Goal: Task Accomplishment & Management: Use online tool/utility

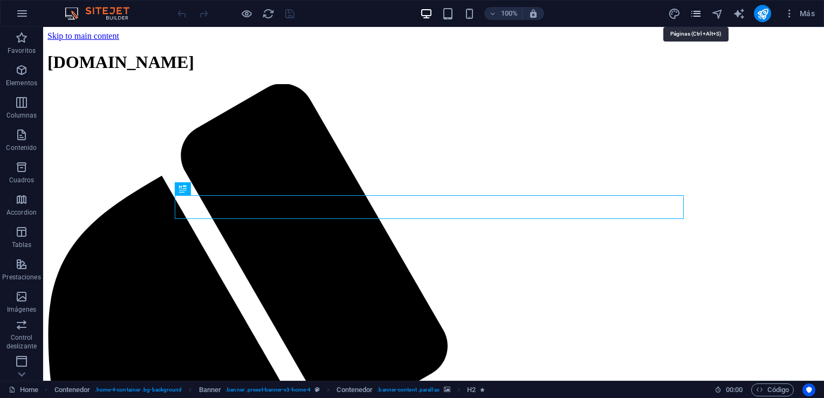
click at [693, 13] on icon "pages" at bounding box center [696, 14] width 12 height 12
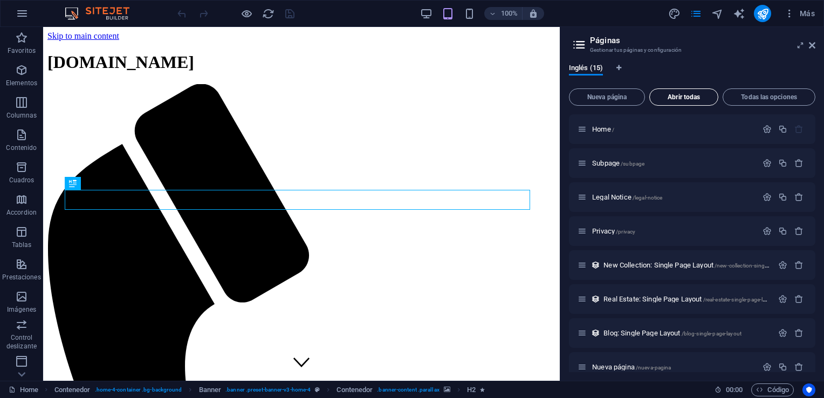
click at [683, 100] on span "Abrir todas" at bounding box center [684, 97] width 59 height 6
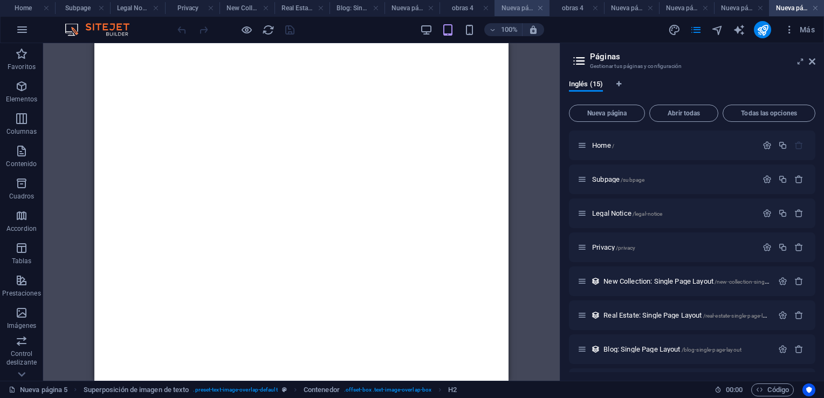
click at [517, 5] on h4 "Nueva página 2" at bounding box center [522, 8] width 55 height 12
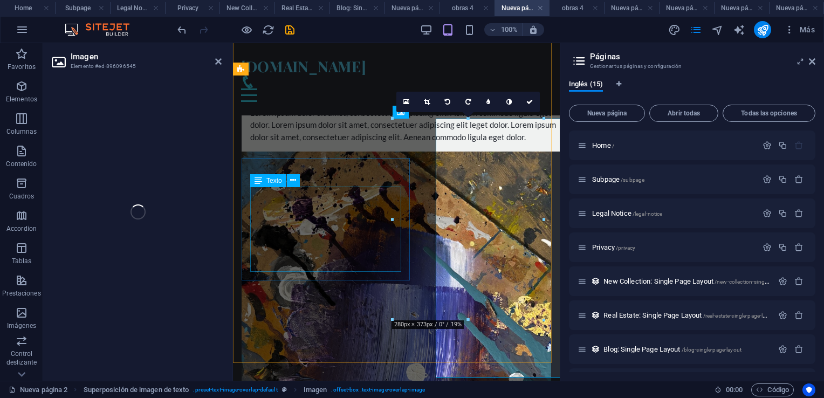
scroll to position [13, 0]
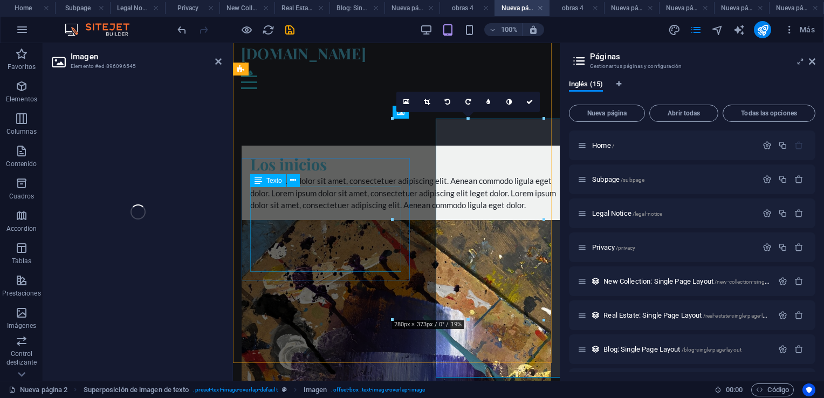
select select "%"
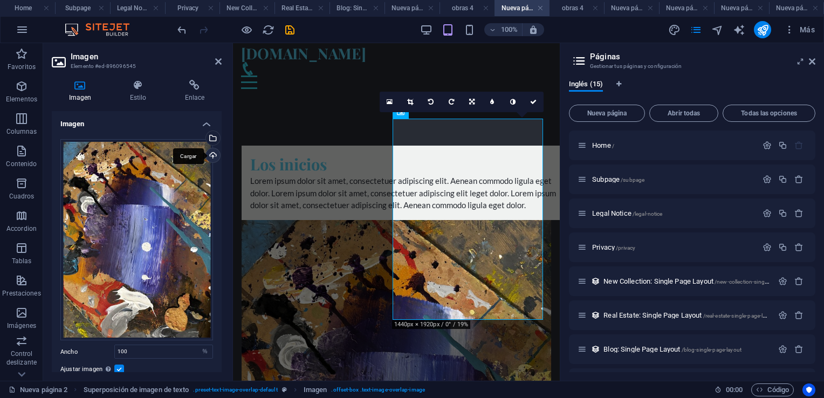
click at [209, 155] on div "Cargar" at bounding box center [212, 156] width 16 height 16
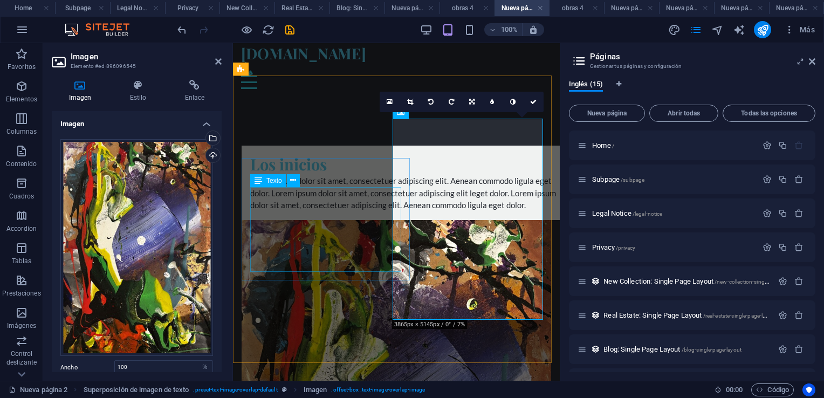
scroll to position [21, 0]
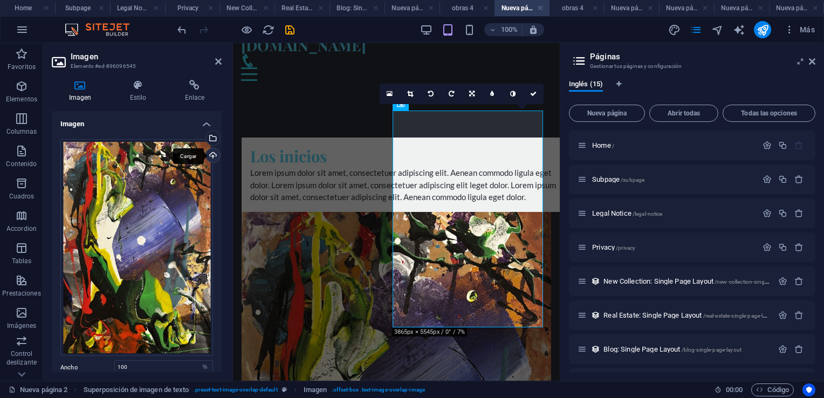
click at [212, 154] on div "Cargar" at bounding box center [212, 156] width 16 height 16
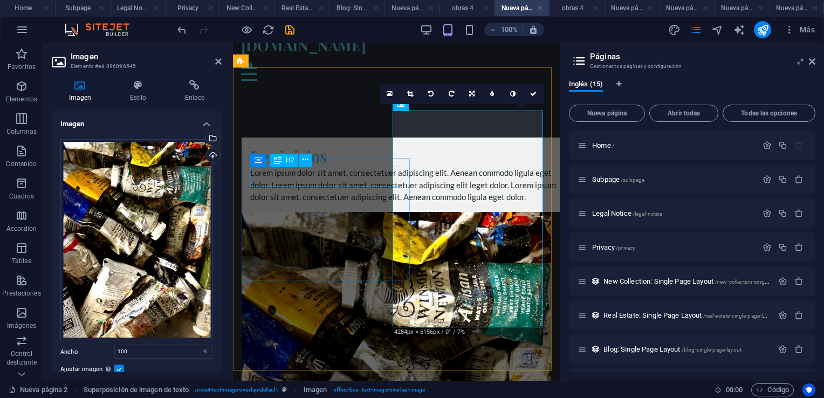
scroll to position [13, 0]
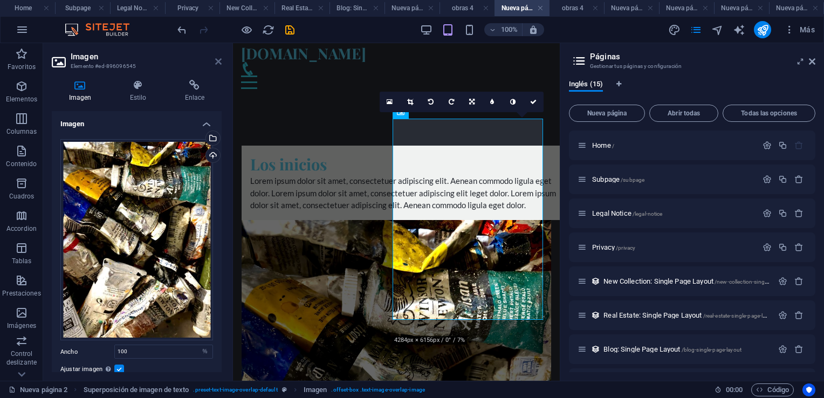
click at [218, 63] on icon at bounding box center [218, 61] width 6 height 9
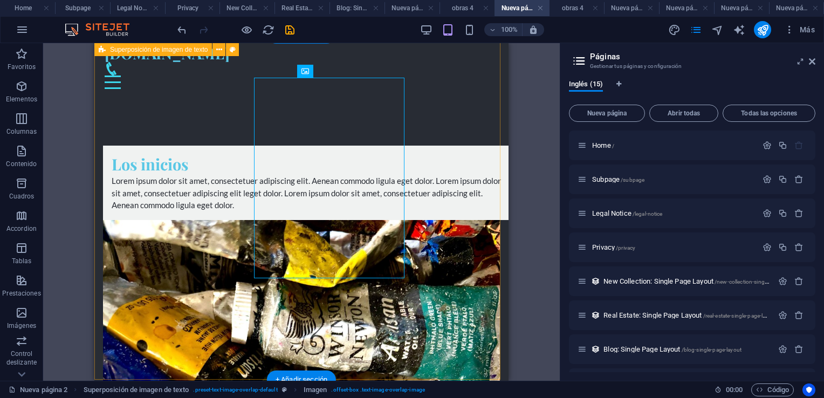
scroll to position [54, 0]
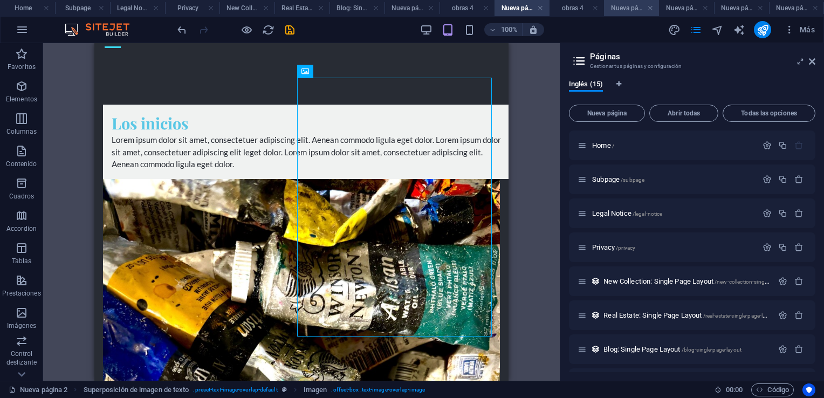
click at [630, 9] on h4 "Nueva página 1" at bounding box center [631, 8] width 55 height 12
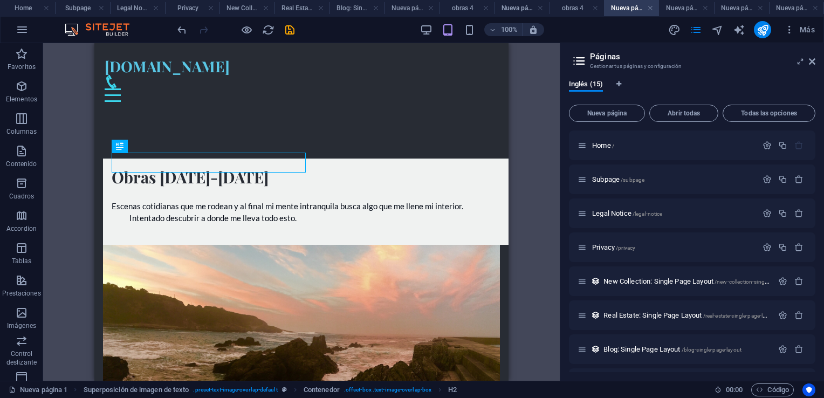
scroll to position [0, 0]
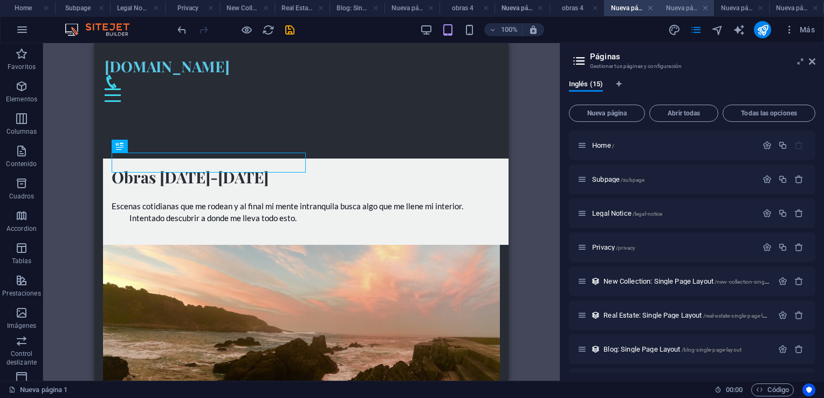
click at [681, 7] on h4 "Nueva página 3" at bounding box center [686, 8] width 55 height 12
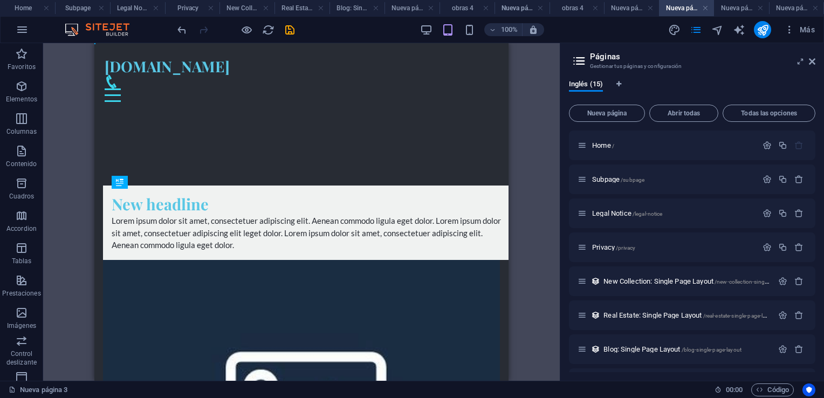
click at [681, 7] on h4 "Nueva página 3" at bounding box center [686, 8] width 55 height 12
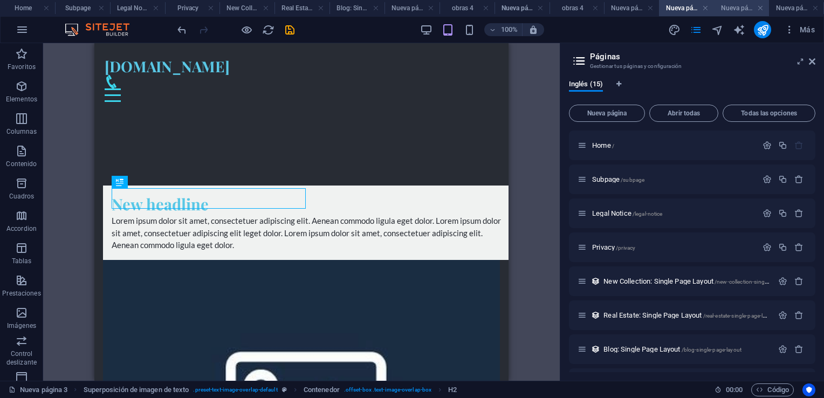
click at [733, 8] on h4 "Nueva página 4" at bounding box center [741, 8] width 55 height 12
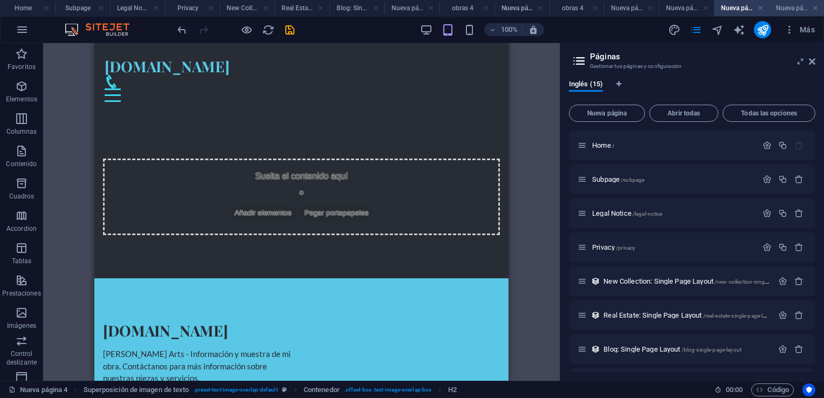
click at [794, 7] on h4 "Nueva página 5" at bounding box center [796, 8] width 55 height 12
click at [400, 9] on h4 "Nueva página" at bounding box center [412, 8] width 55 height 12
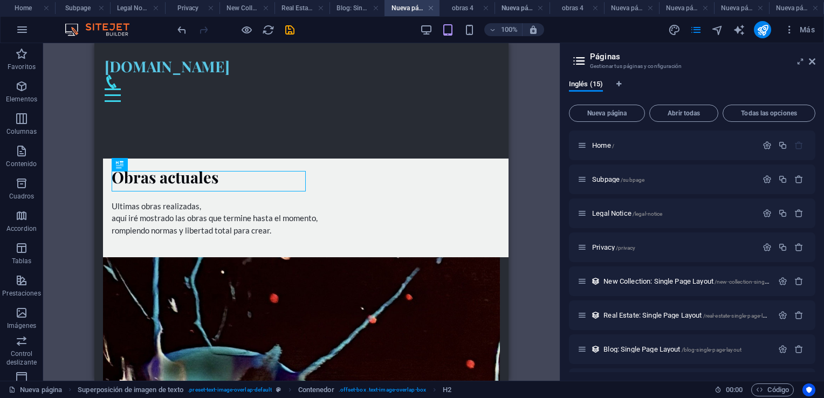
click at [519, 4] on h4 "Nueva página 2" at bounding box center [522, 8] width 55 height 12
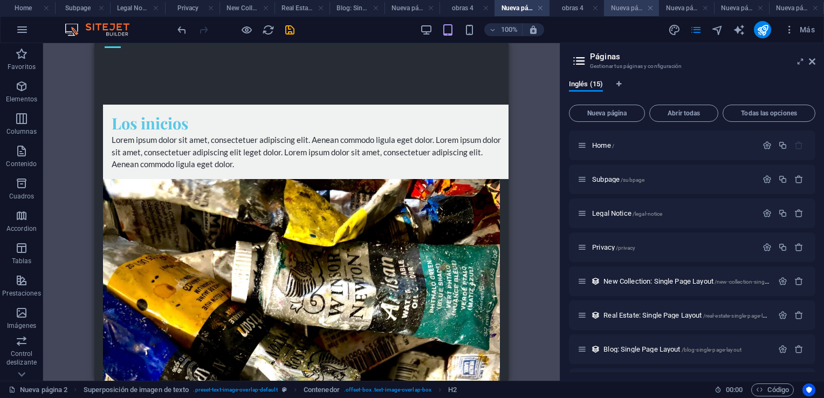
click at [617, 7] on h4 "Nueva página 1" at bounding box center [631, 8] width 55 height 12
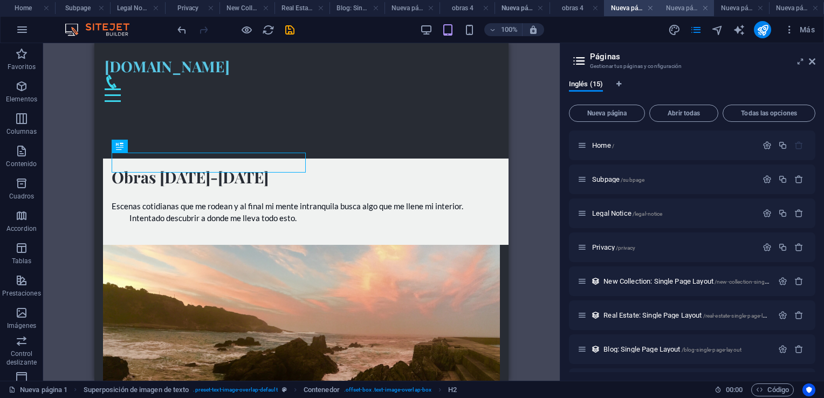
click at [683, 8] on h4 "Nueva página 3" at bounding box center [686, 8] width 55 height 12
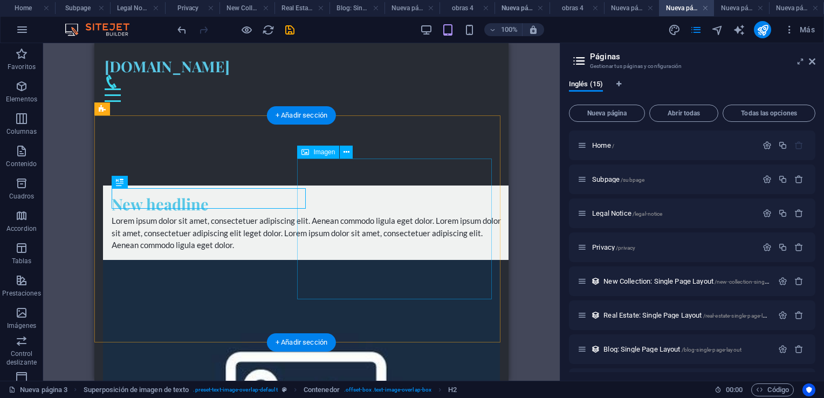
click at [404, 260] on figure at bounding box center [301, 403] width 397 height 287
select select "%"
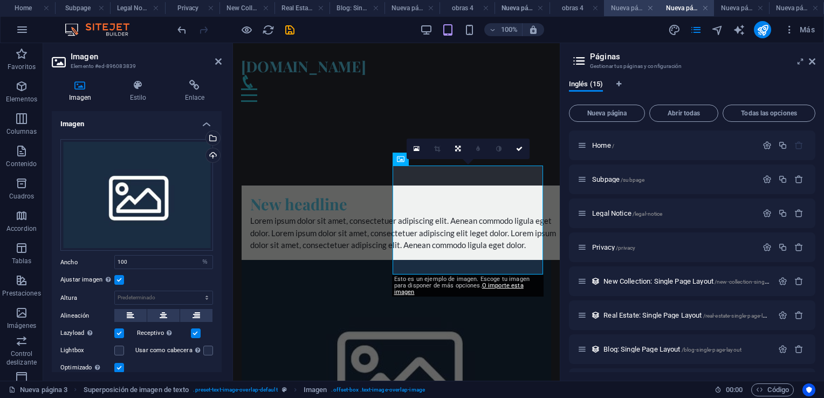
click at [622, 8] on h4 "Nueva página 1" at bounding box center [631, 8] width 55 height 12
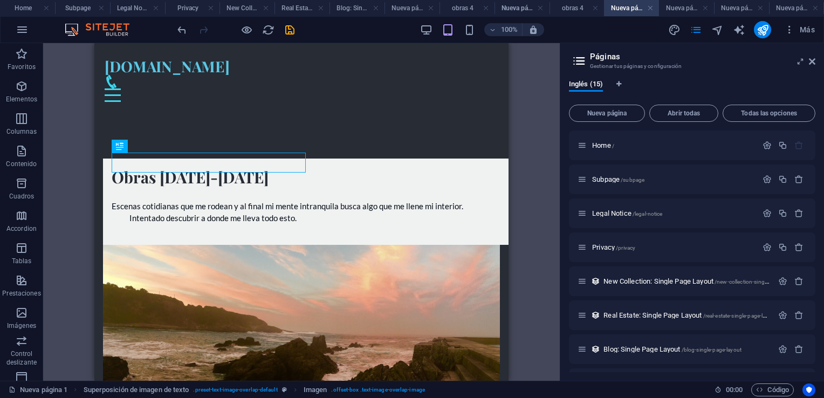
click at [622, 8] on h4 "Nueva página 1" at bounding box center [631, 8] width 55 height 12
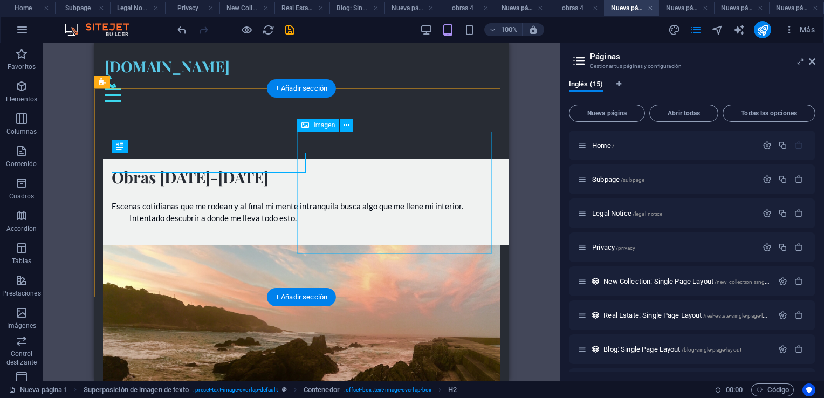
click at [393, 245] on figure at bounding box center [301, 370] width 397 height 250
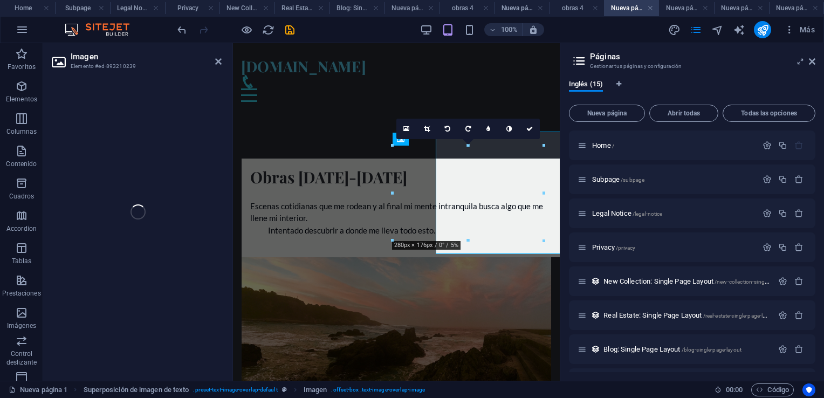
select select "%"
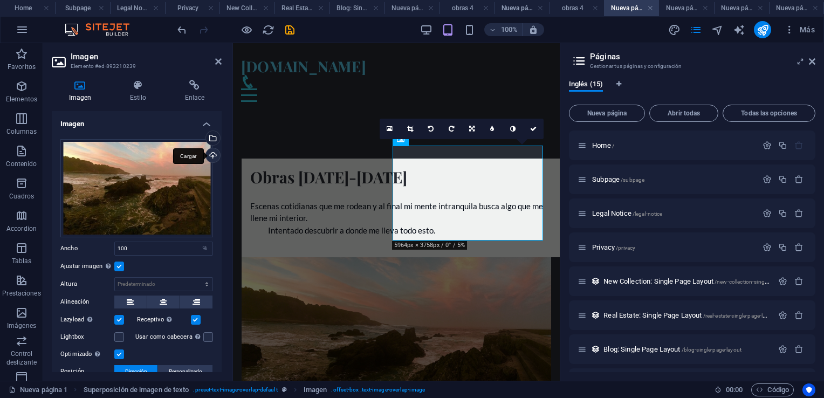
click at [210, 154] on div "Cargar" at bounding box center [212, 156] width 16 height 16
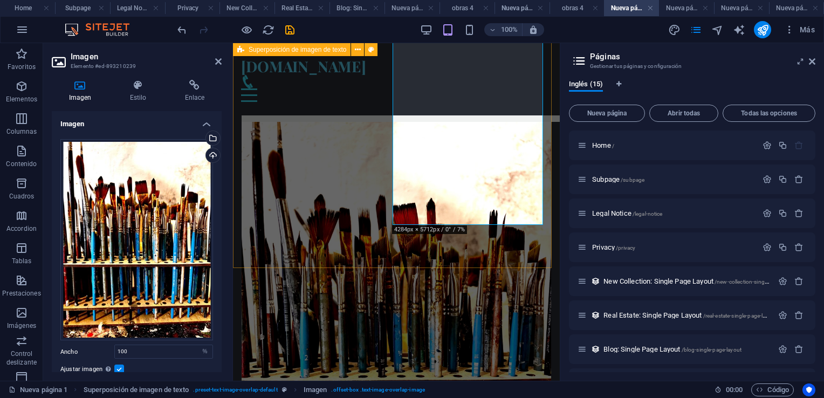
scroll to position [54, 0]
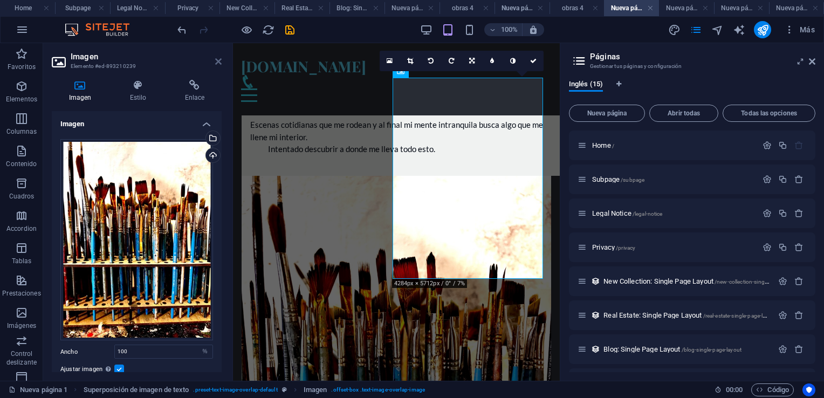
click at [221, 60] on icon at bounding box center [218, 61] width 6 height 9
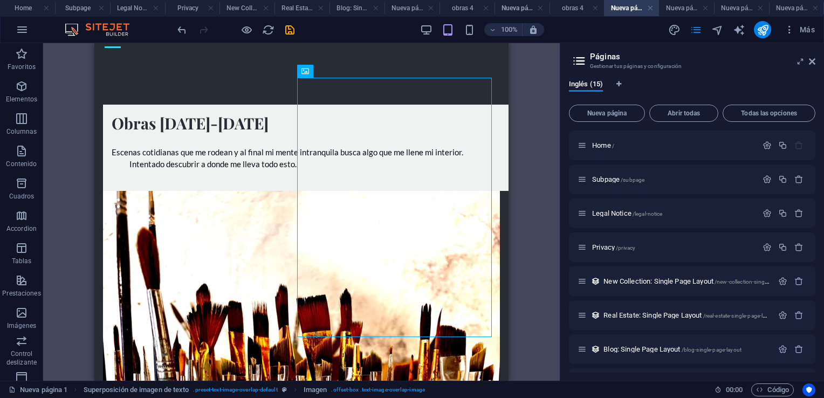
click at [683, 8] on h4 "Nueva página 3" at bounding box center [686, 8] width 55 height 12
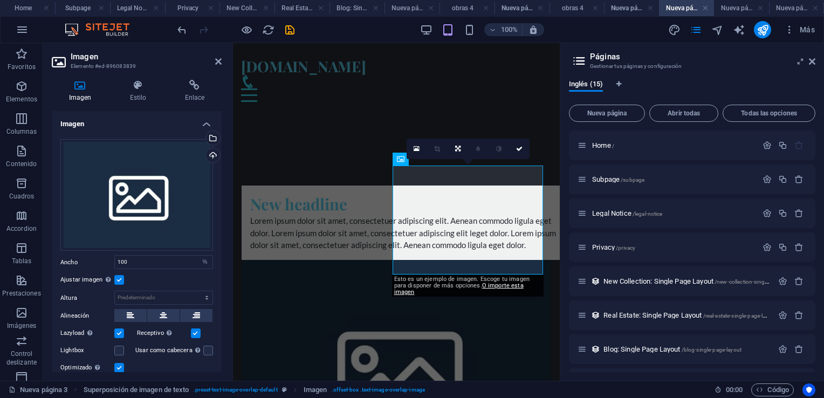
scroll to position [0, 0]
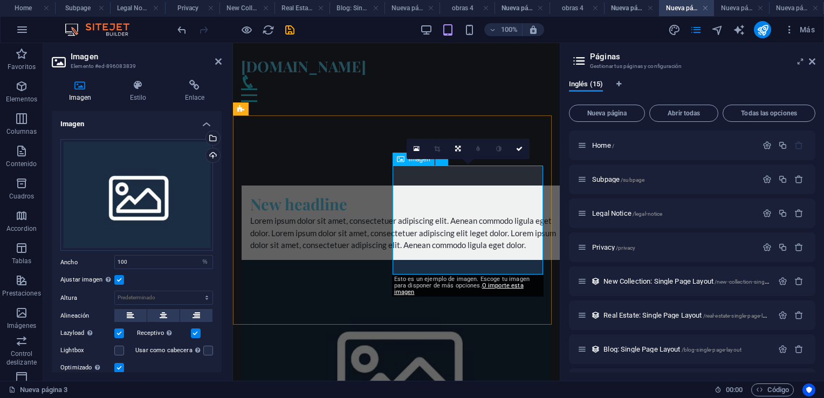
click at [442, 260] on figure at bounding box center [397, 372] width 310 height 224
click at [443, 260] on figure at bounding box center [397, 372] width 310 height 224
click at [210, 156] on div "Cargar" at bounding box center [212, 156] width 16 height 16
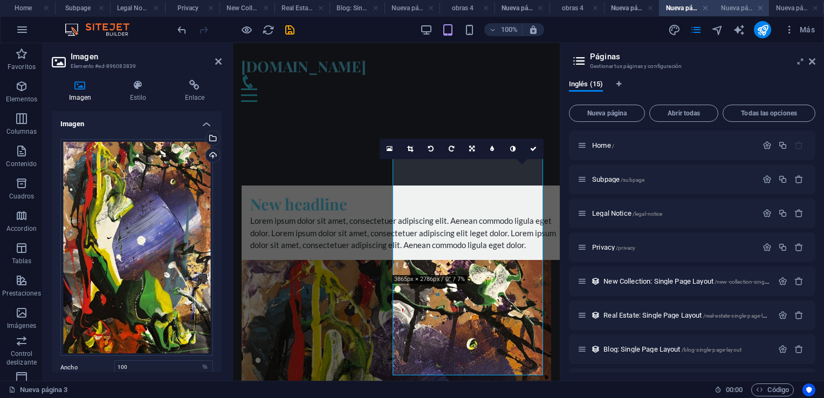
click at [741, 4] on h4 "Nueva página 4" at bounding box center [741, 8] width 55 height 12
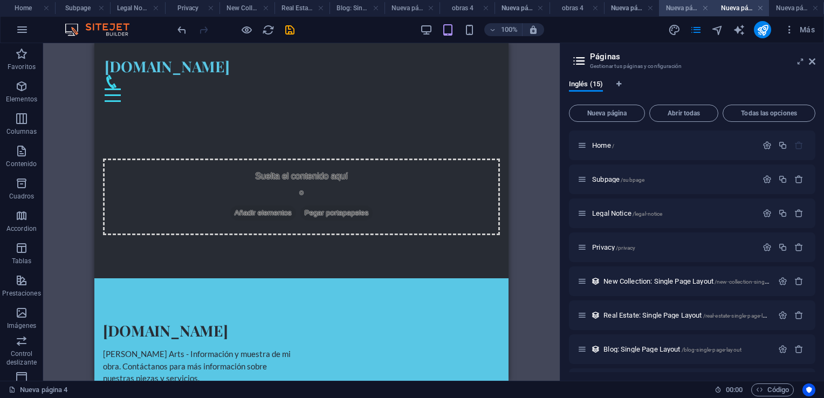
click at [694, 10] on h4 "Nueva página 3" at bounding box center [686, 8] width 55 height 12
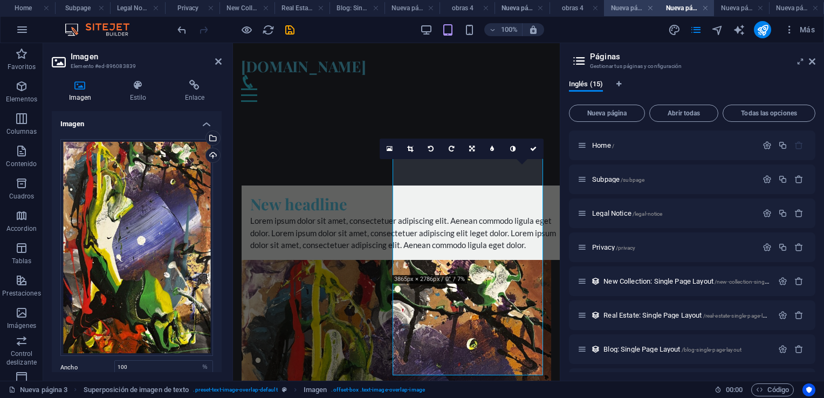
click at [625, 7] on h4 "Nueva página 1" at bounding box center [631, 8] width 55 height 12
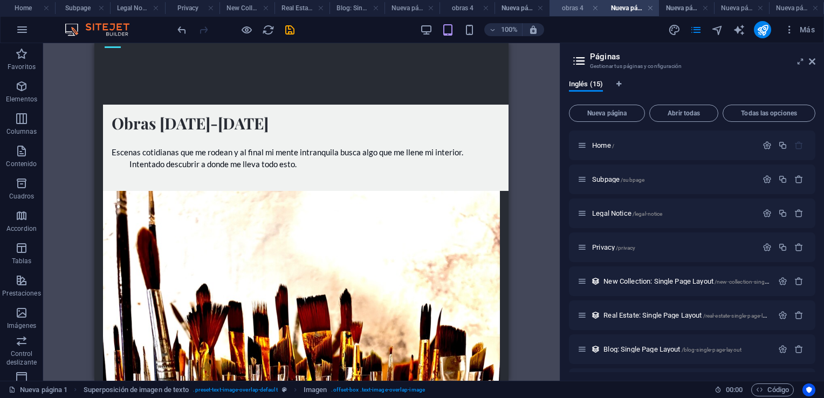
click at [581, 6] on h4 "obras 4" at bounding box center [577, 8] width 55 height 12
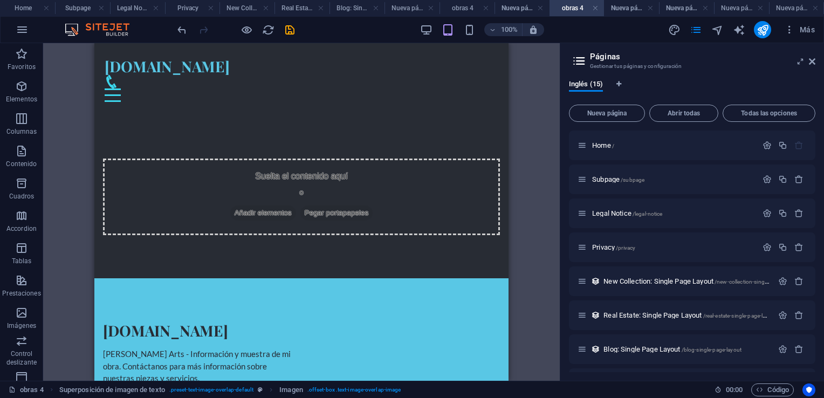
scroll to position [0, 0]
click at [580, 6] on h4 "obras 4" at bounding box center [577, 8] width 55 height 12
click at [519, 9] on h4 "Nueva página 2" at bounding box center [522, 8] width 55 height 12
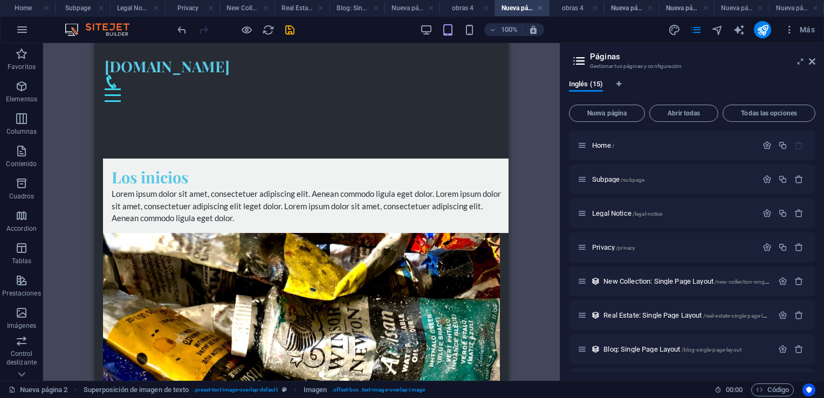
scroll to position [54, 0]
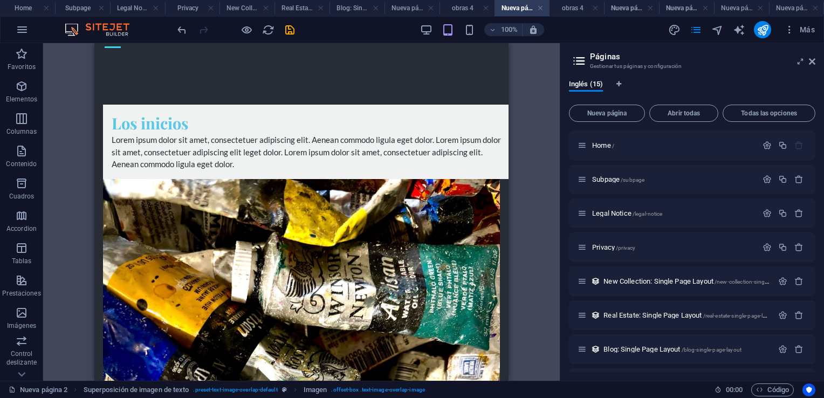
click at [519, 9] on h4 "Nueva página 2" at bounding box center [522, 8] width 55 height 12
click at [720, 10] on h4 "Nueva página 4" at bounding box center [741, 8] width 55 height 12
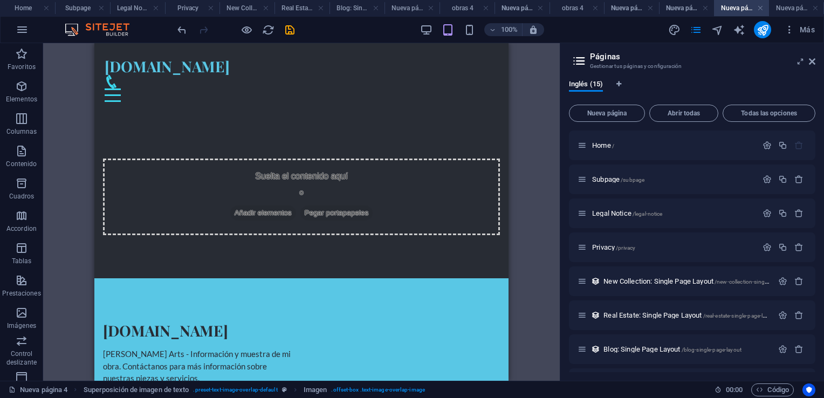
click at [720, 10] on h4 "Nueva página 4" at bounding box center [741, 8] width 55 height 12
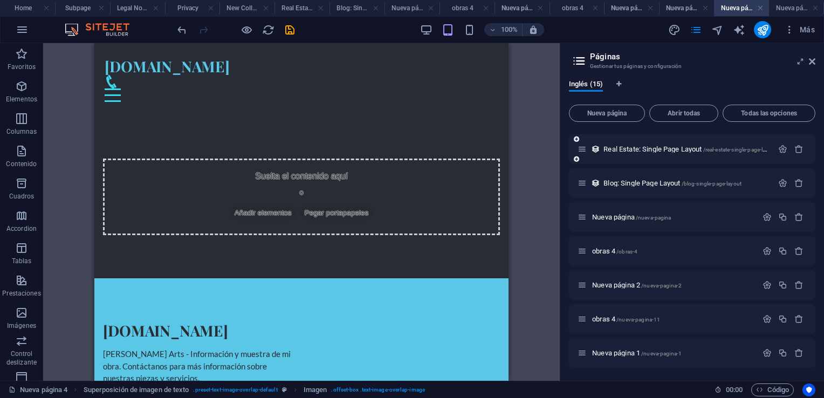
scroll to position [216, 0]
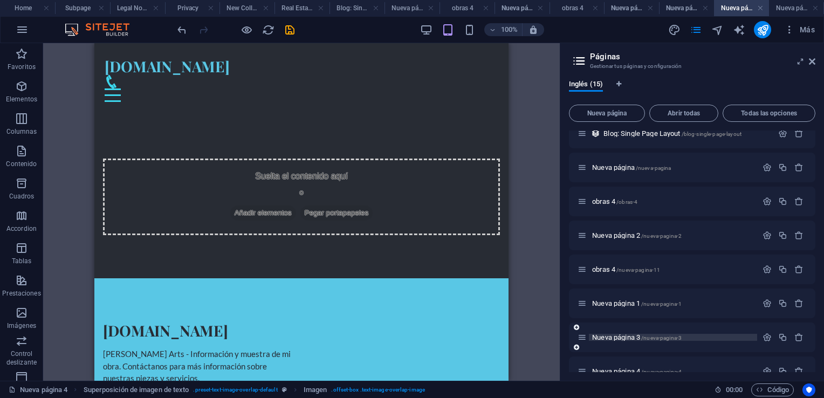
click at [639, 339] on span "Nueva página 3 /nueva-pagina-3" at bounding box center [637, 337] width 90 height 8
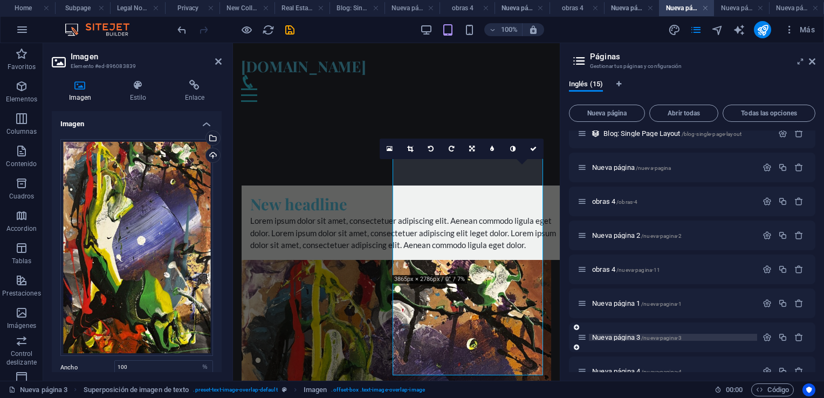
click at [639, 339] on span "Nueva página 3 /nueva-pagina-3" at bounding box center [637, 337] width 90 height 8
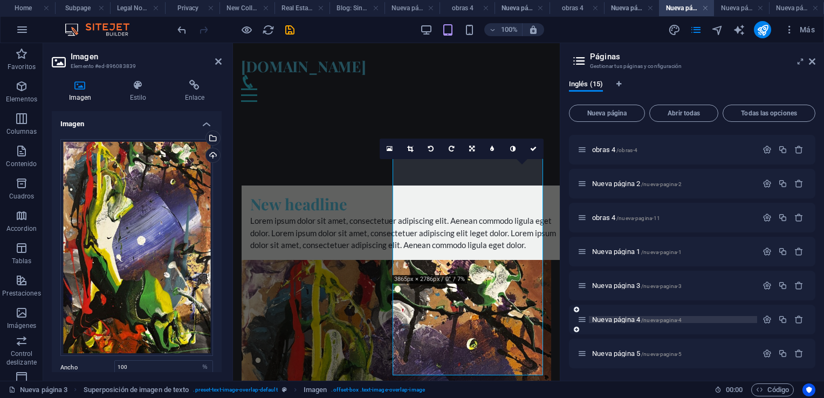
click at [634, 323] on span "Nueva página 4 /nueva-pagina-4" at bounding box center [637, 320] width 90 height 8
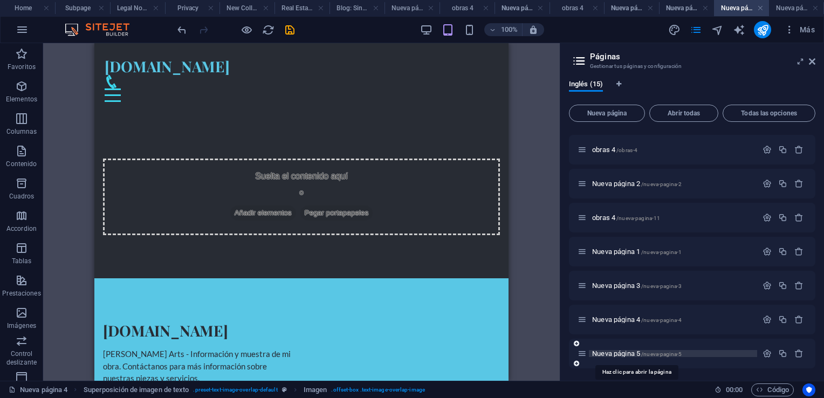
click at [630, 355] on span "Nueva página 5 /nueva-pagina-5" at bounding box center [637, 354] width 90 height 8
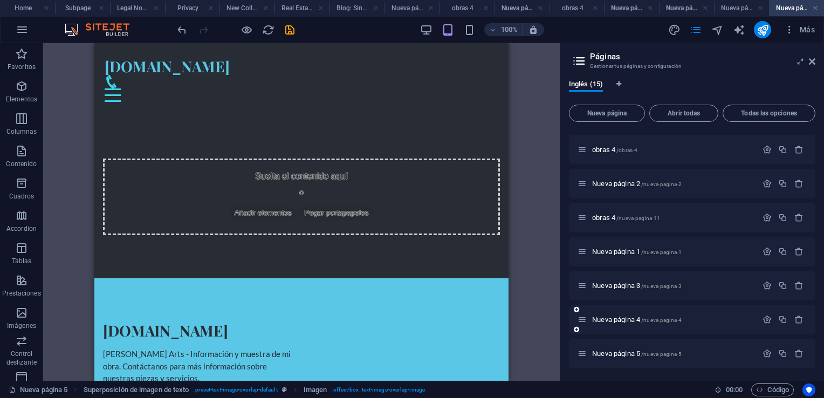
click at [636, 313] on div "Nueva página 4 /nueva-pagina-4" at bounding box center [668, 319] width 180 height 12
click at [637, 288] on span "Nueva página 3 /nueva-pagina-3" at bounding box center [637, 286] width 90 height 8
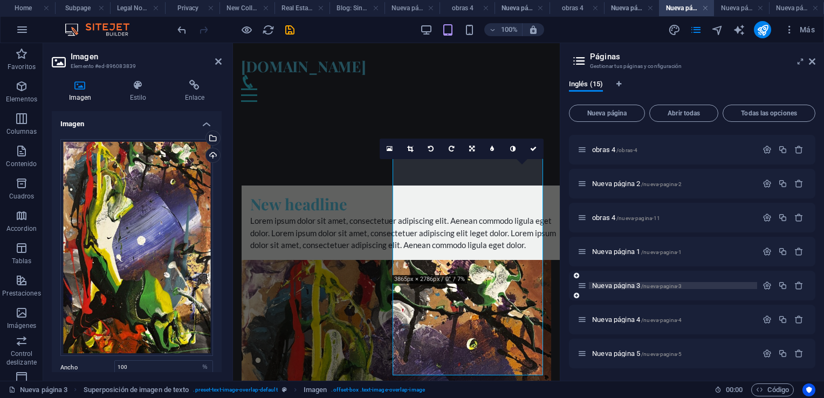
click at [637, 288] on span "Nueva página 3 /nueva-pagina-3" at bounding box center [637, 286] width 90 height 8
click at [76, 5] on h4 "Subpage" at bounding box center [82, 8] width 55 height 12
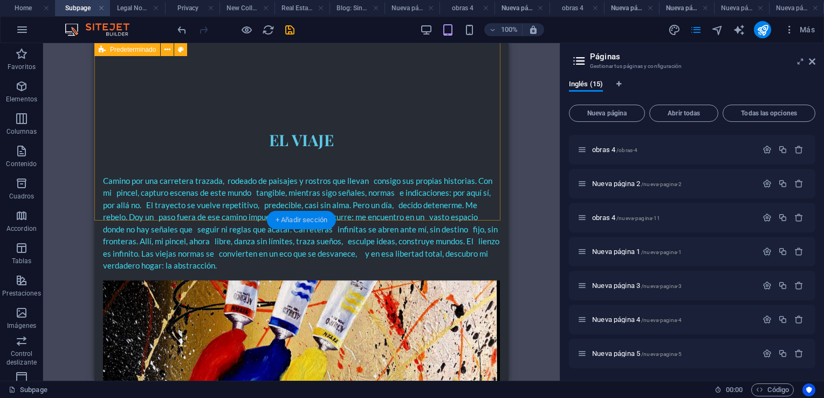
scroll to position [432, 0]
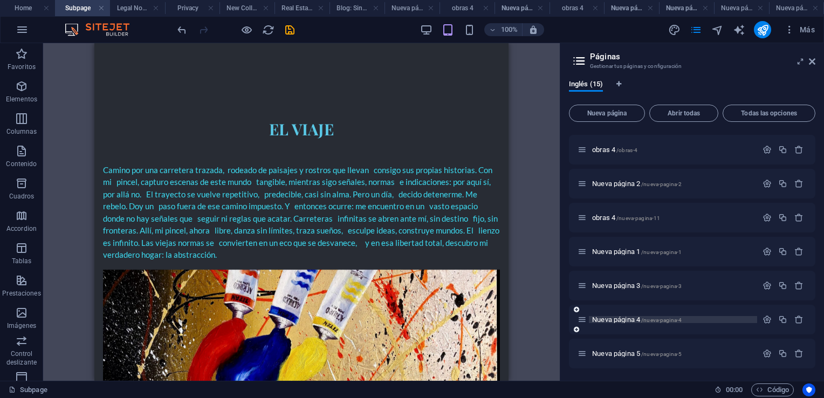
click at [654, 319] on span "/nueva-pagina-4" at bounding box center [662, 320] width 40 height 6
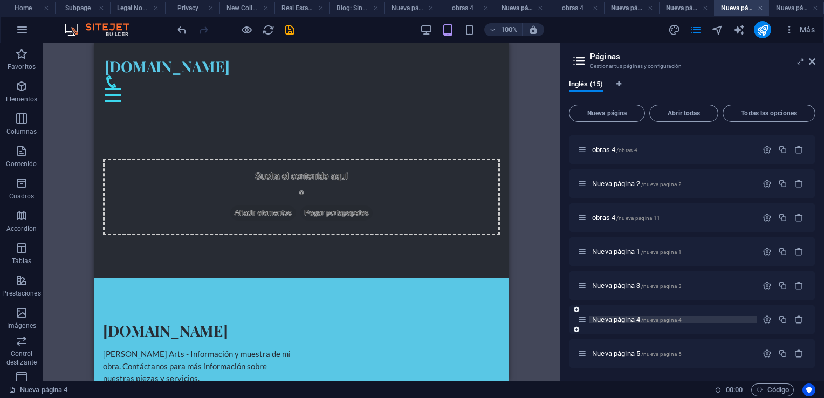
click at [654, 319] on span "/nueva-pagina-4" at bounding box center [662, 320] width 40 height 6
click at [644, 283] on span "/nueva-pagina-3" at bounding box center [662, 286] width 40 height 6
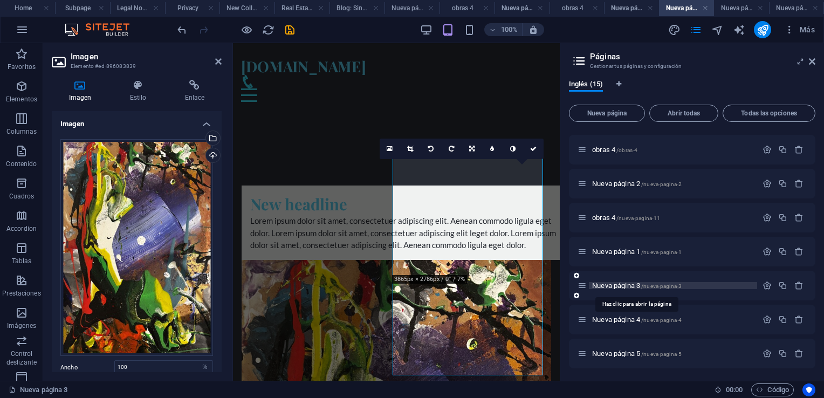
click at [644, 283] on span "/nueva-pagina-3" at bounding box center [662, 286] width 40 height 6
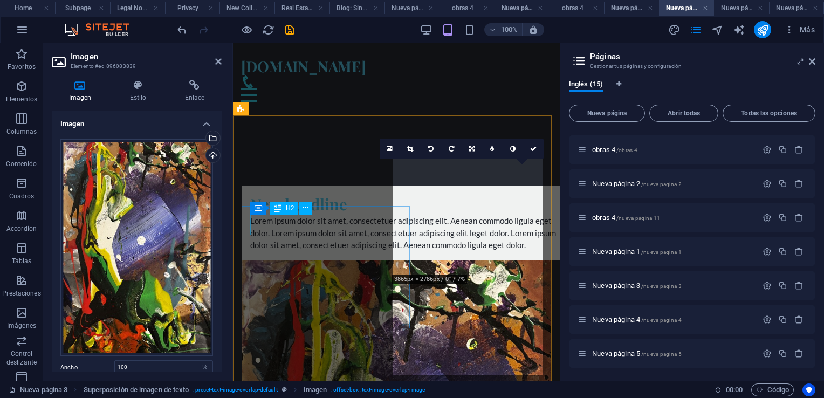
click at [353, 215] on div "New headline" at bounding box center [405, 204] width 310 height 21
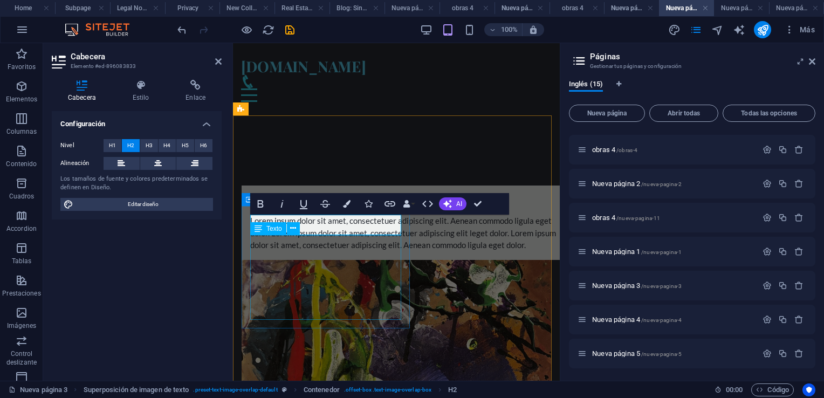
click at [343, 251] on div "Lorem ipsum dolor sit amet, consectetuer adipiscing elit. Aenean commodo ligula…" at bounding box center [405, 233] width 310 height 37
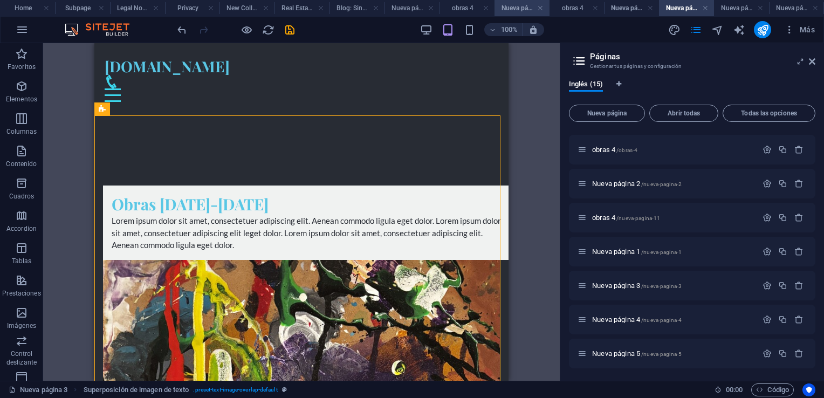
click at [509, 7] on h4 "Nueva página 2" at bounding box center [522, 8] width 55 height 12
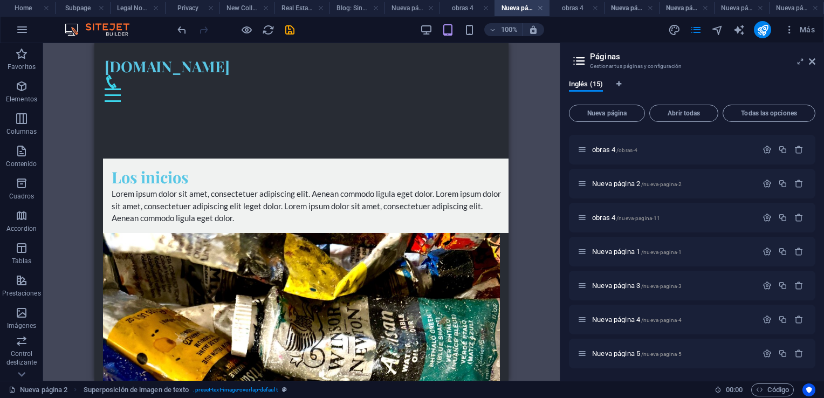
scroll to position [54, 0]
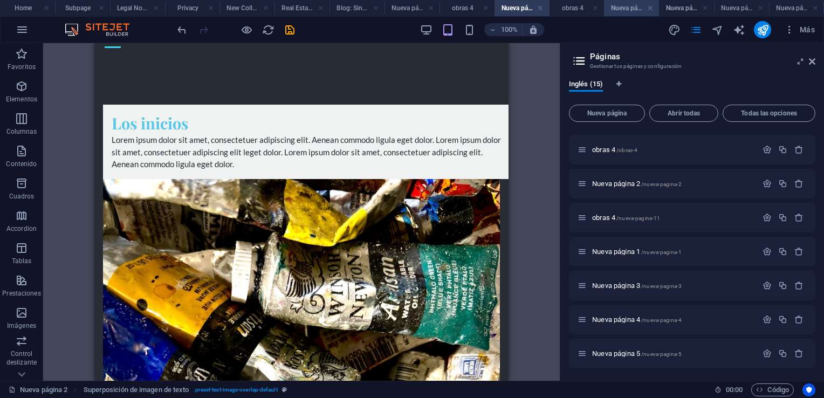
click at [624, 10] on h4 "Nueva página 1" at bounding box center [631, 8] width 55 height 12
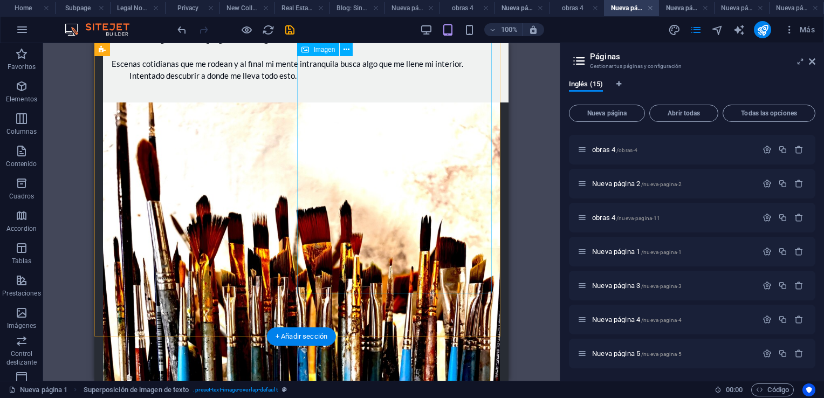
scroll to position [0, 0]
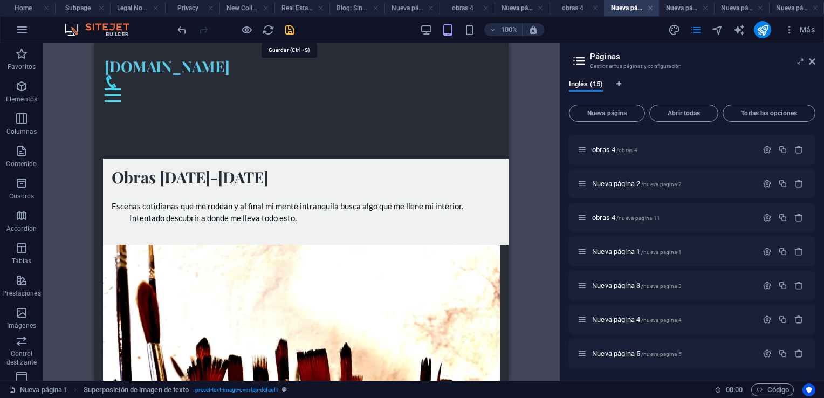
click at [290, 31] on icon "save" at bounding box center [290, 30] width 12 height 12
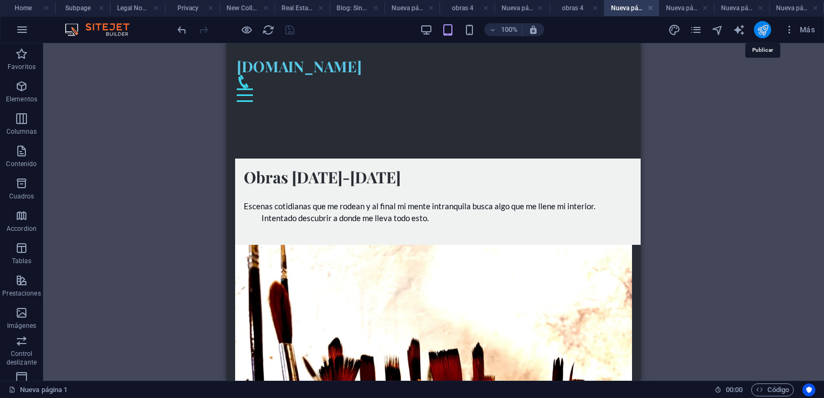
click at [763, 30] on icon "publish" at bounding box center [763, 30] width 12 height 12
